Goal: Information Seeking & Learning: Learn about a topic

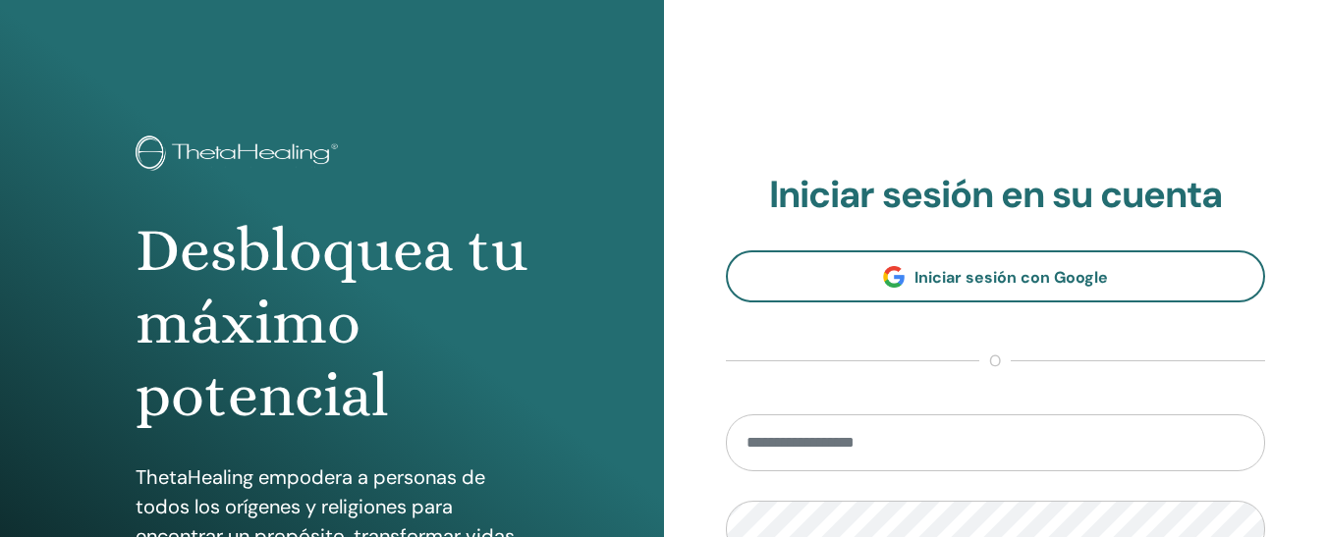
click at [1052, 438] on input "email" at bounding box center [996, 442] width 540 height 57
type input "**********"
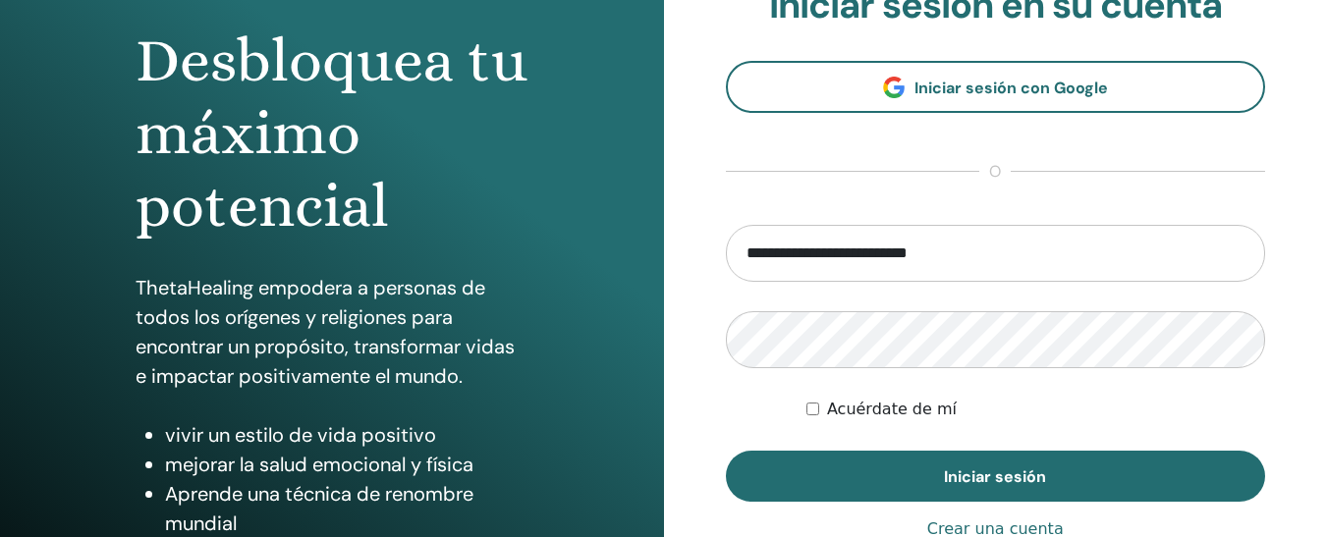
scroll to position [196, 0]
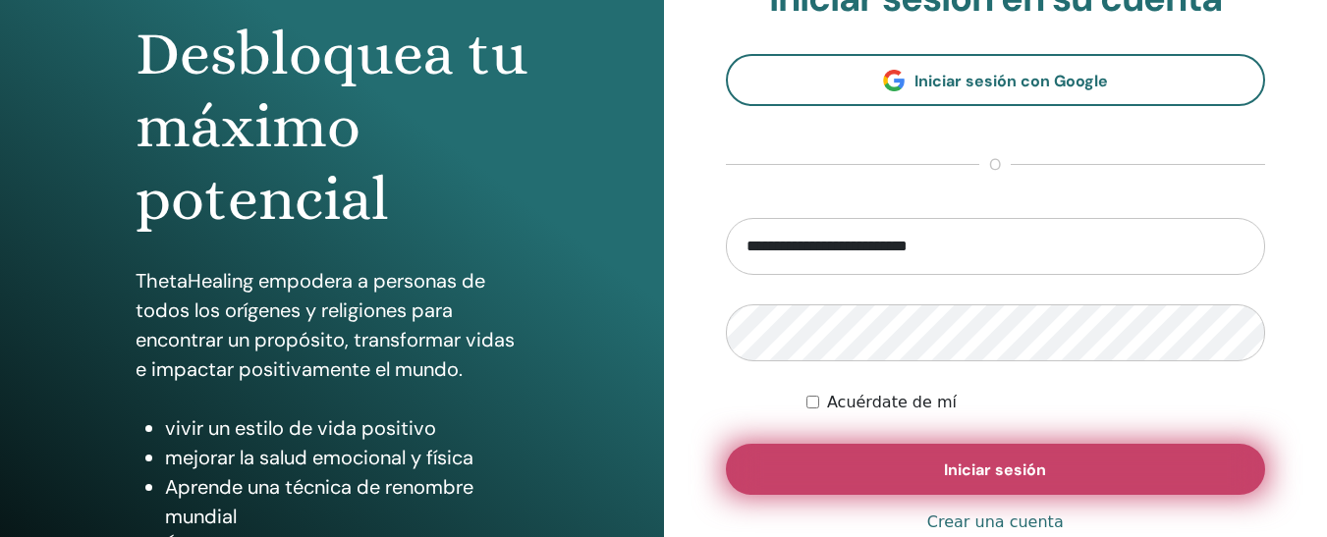
click at [990, 452] on button "Iniciar sesión" at bounding box center [996, 469] width 540 height 51
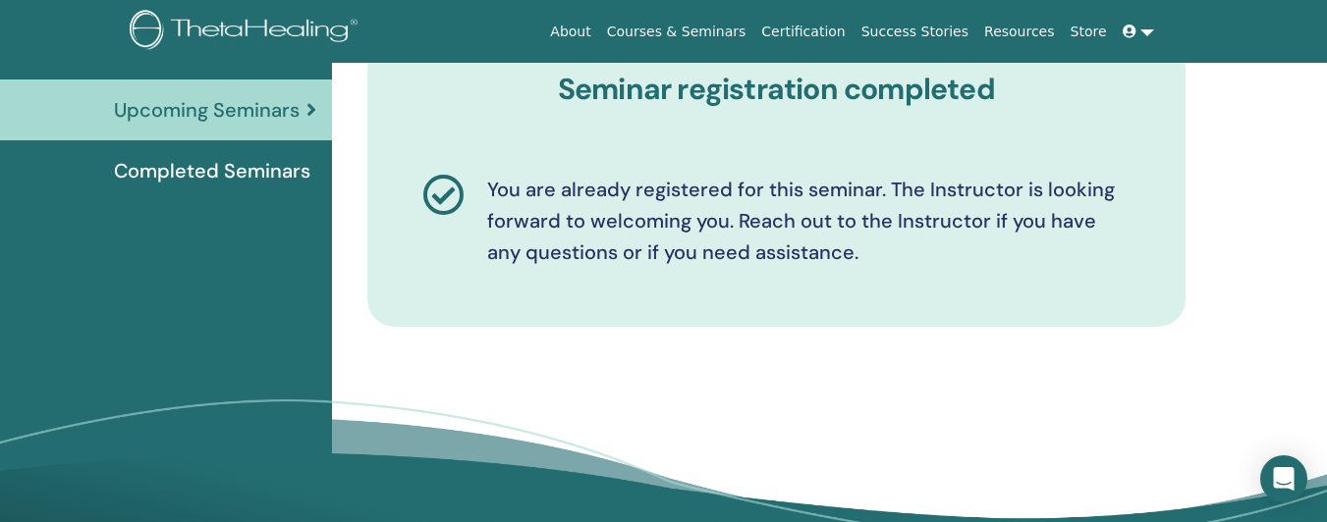
scroll to position [204, 0]
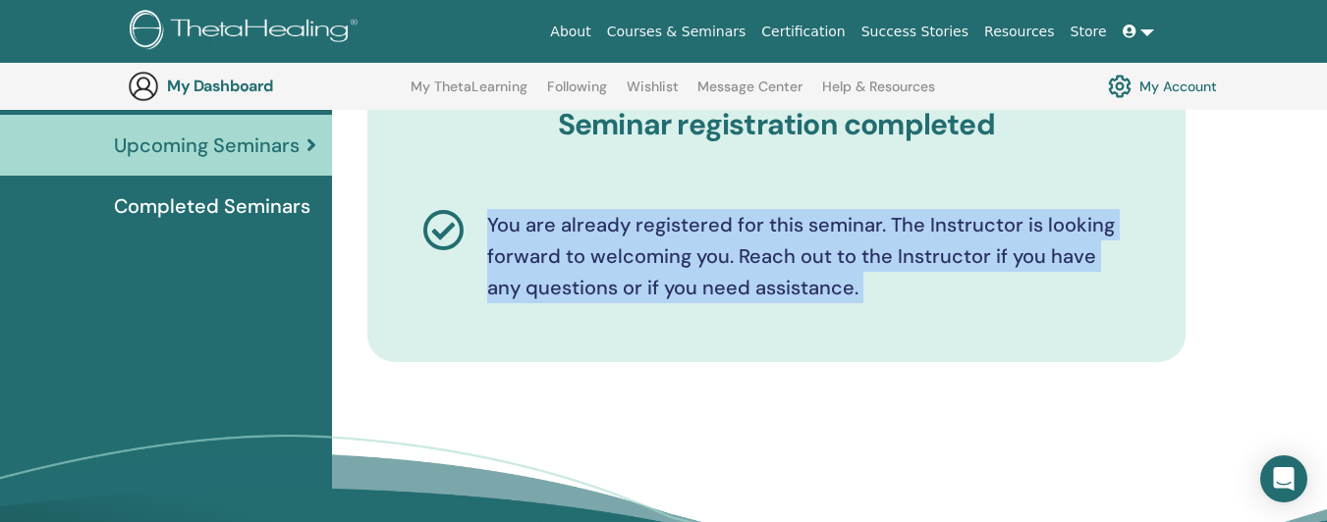
click at [1326, 318] on html "About Courses & Seminars Certification Success Stories Resources Store FC [PERS…" at bounding box center [663, 57] width 1327 height 522
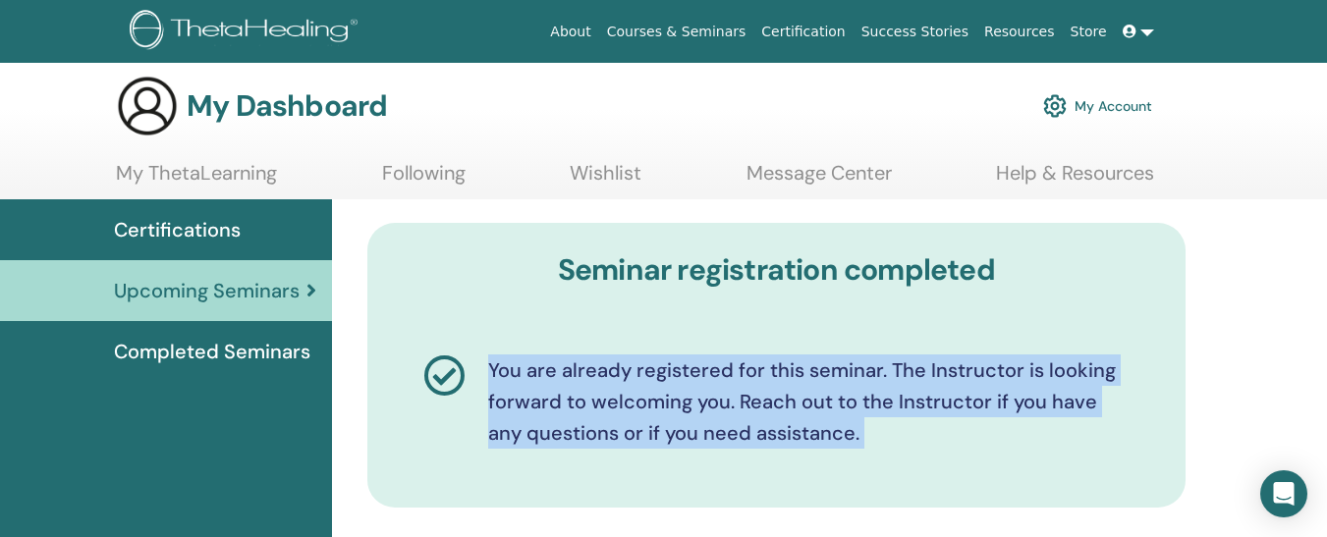
scroll to position [0, 0]
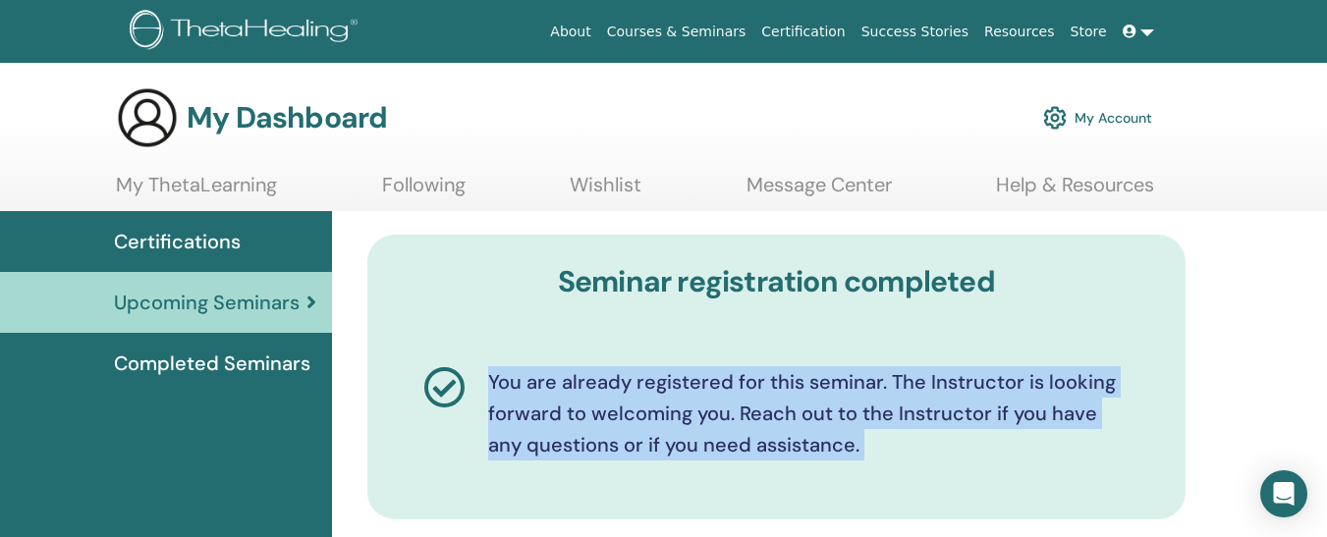
click at [159, 240] on span "Certifications" at bounding box center [177, 241] width 127 height 29
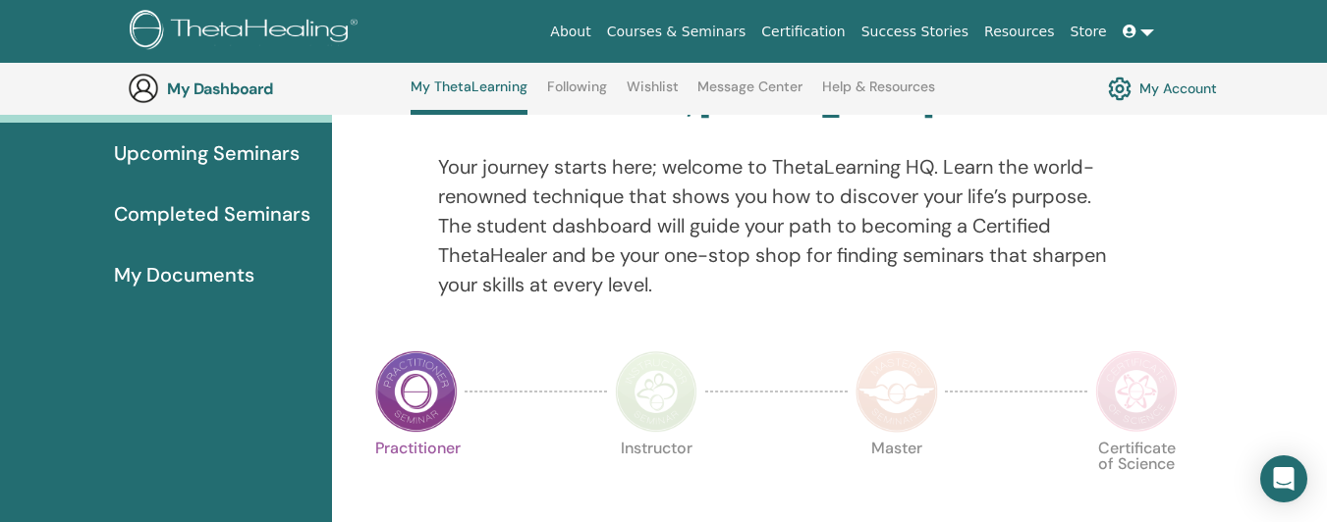
scroll to position [209, 0]
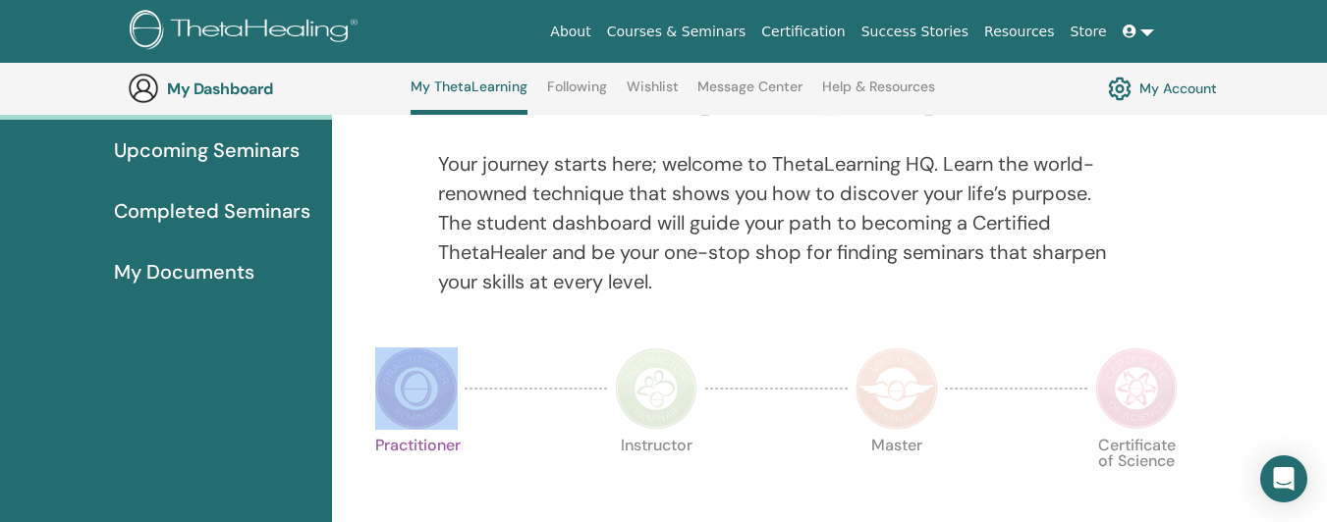
click at [1326, 313] on html "About Courses & Seminars Certification Success Stories Resources Store FC Fabia…" at bounding box center [663, 52] width 1327 height 522
